Goal: Task Accomplishment & Management: Use online tool/utility

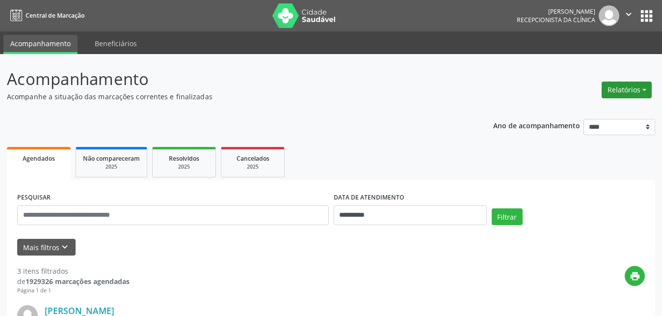
click at [643, 92] on button "Relatórios" at bounding box center [627, 90] width 50 height 17
click at [579, 107] on link "Agendamentos" at bounding box center [600, 111] width 106 height 14
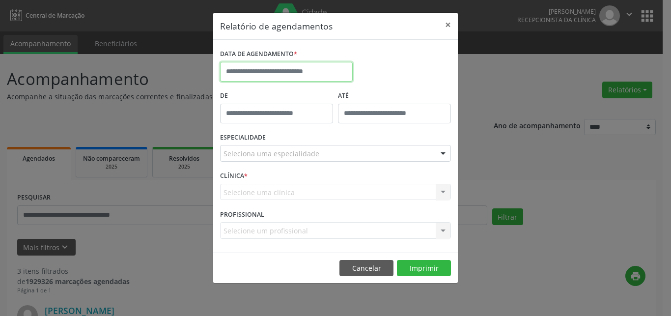
click at [280, 69] on input "text" at bounding box center [286, 72] width 133 height 20
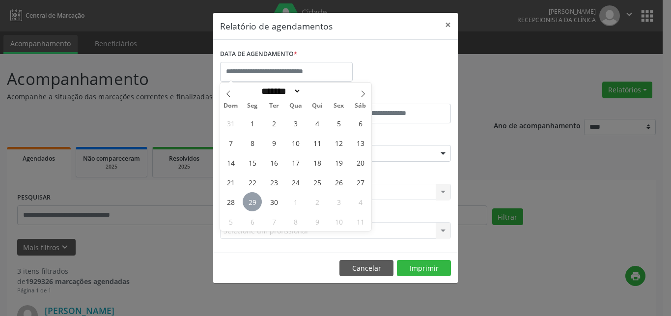
click at [254, 207] on span "29" at bounding box center [252, 201] width 19 height 19
type input "**********"
click at [254, 207] on span "29" at bounding box center [252, 201] width 19 height 19
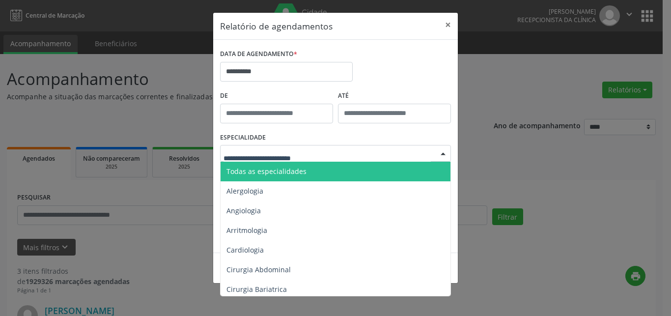
click at [265, 167] on span "Todas as especialidades" at bounding box center [266, 170] width 80 height 9
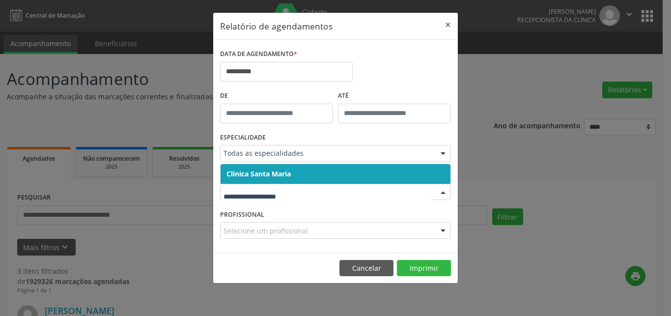
click at [260, 173] on span "Clinica Santa Maria" at bounding box center [258, 173] width 64 height 9
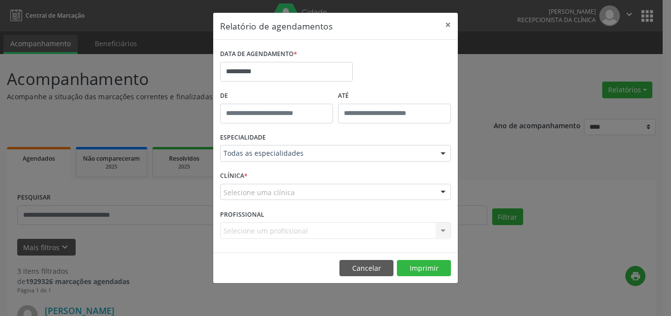
click at [271, 183] on div "CLÍNICA * Selecione uma clínica Clinica [GEOGRAPHIC_DATA] resultado encontrado …" at bounding box center [336, 187] width 236 height 38
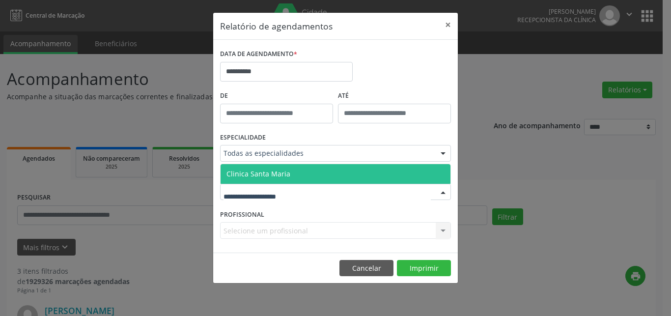
click at [269, 169] on span "Clinica Santa Maria" at bounding box center [336, 174] width 230 height 20
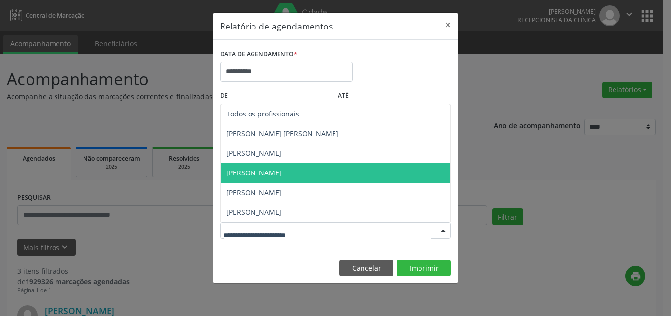
click at [268, 175] on span "[PERSON_NAME]" at bounding box center [253, 172] width 55 height 9
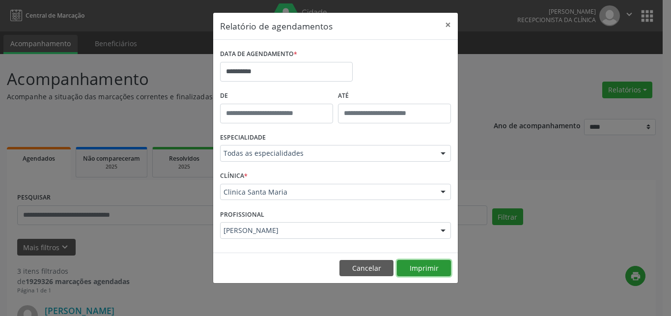
click at [423, 271] on button "Imprimir" at bounding box center [424, 268] width 54 height 17
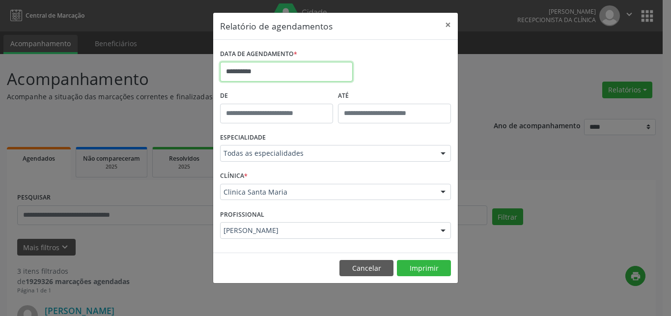
click at [240, 73] on input "**********" at bounding box center [286, 72] width 133 height 20
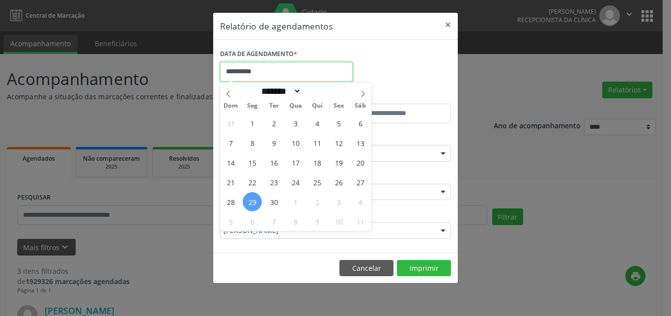
click at [233, 73] on input "**********" at bounding box center [286, 72] width 133 height 20
click at [272, 203] on span "30" at bounding box center [273, 201] width 19 height 19
type input "**********"
click at [272, 203] on span "30" at bounding box center [273, 201] width 19 height 19
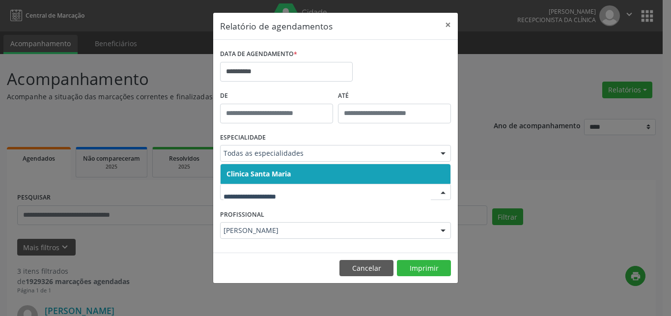
click at [276, 170] on span "Clinica Santa Maria" at bounding box center [258, 173] width 64 height 9
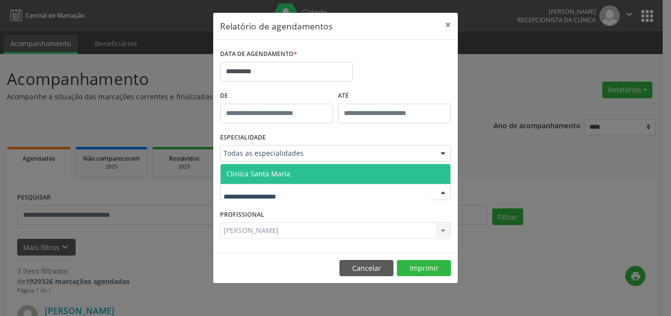
click at [268, 172] on span "Clinica Santa Maria" at bounding box center [258, 173] width 64 height 9
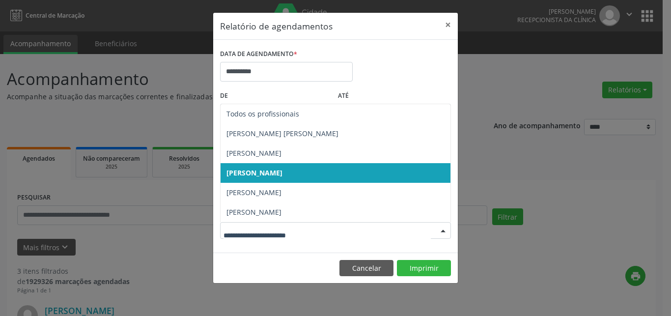
click at [270, 176] on span "[PERSON_NAME]" at bounding box center [254, 172] width 56 height 9
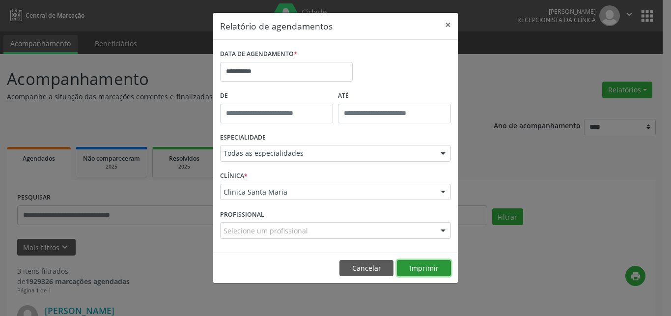
click at [419, 262] on button "Imprimir" at bounding box center [424, 268] width 54 height 17
